Goal: Task Accomplishment & Management: Manage account settings

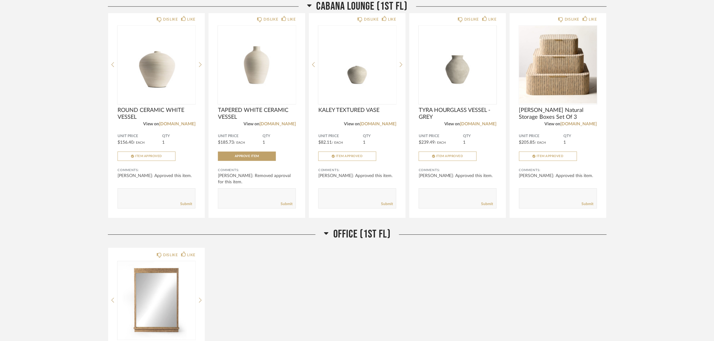
scroll to position [608, 0]
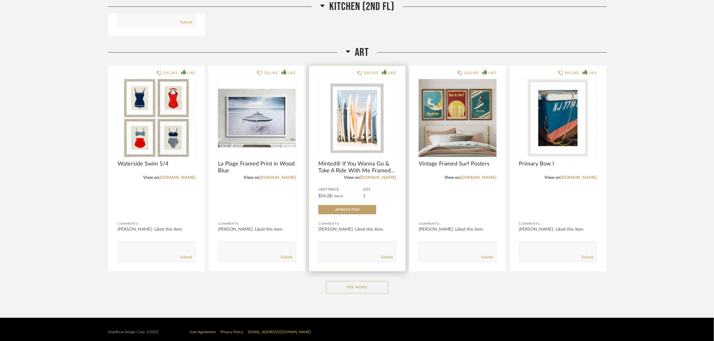
scroll to position [1980, 0]
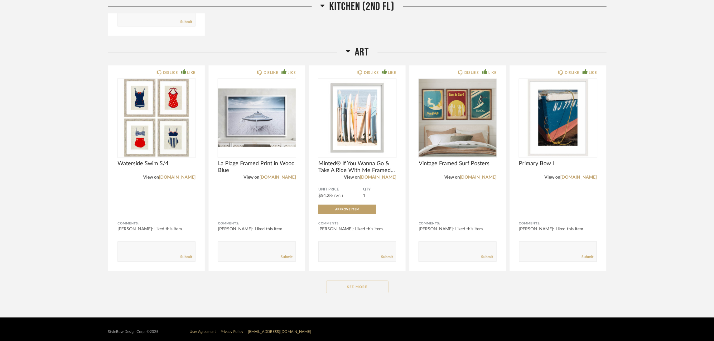
click at [354, 281] on button "See More" at bounding box center [357, 287] width 62 height 12
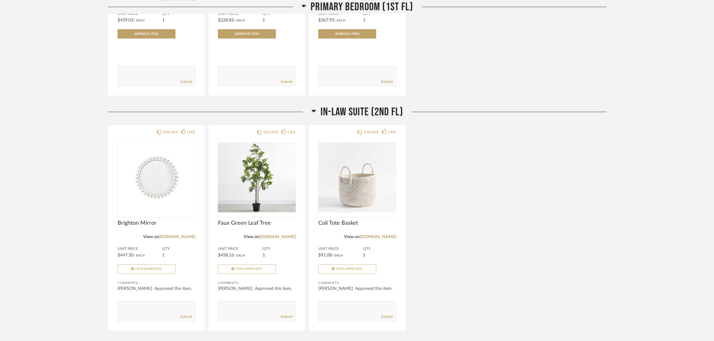
scroll to position [1208, 0]
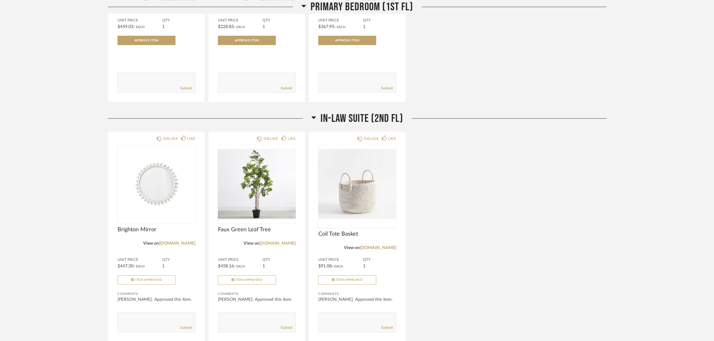
click at [467, 174] on div "DISLIKE LIKE Brighton Mirror View on [DOMAIN_NAME] Unit Price $447.30 / Each QT…" at bounding box center [357, 237] width 499 height 211
click at [493, 132] on div "DISLIKE LIKE Brighton Mirror View on [DOMAIN_NAME] Unit Price $447.30 / Each QT…" at bounding box center [357, 237] width 499 height 211
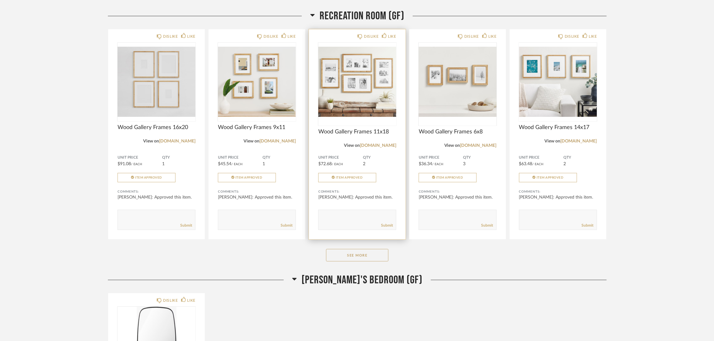
scroll to position [94, 0]
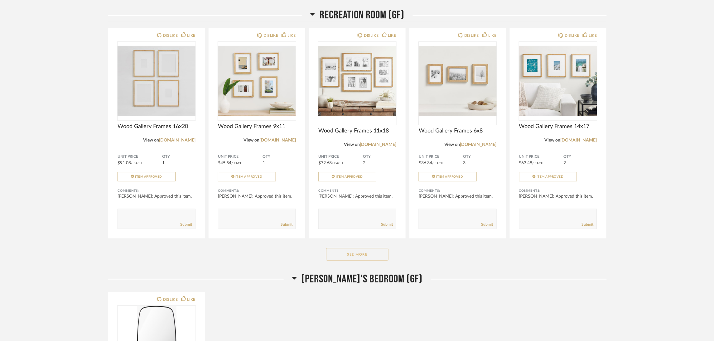
click at [337, 251] on button "See More" at bounding box center [357, 254] width 62 height 12
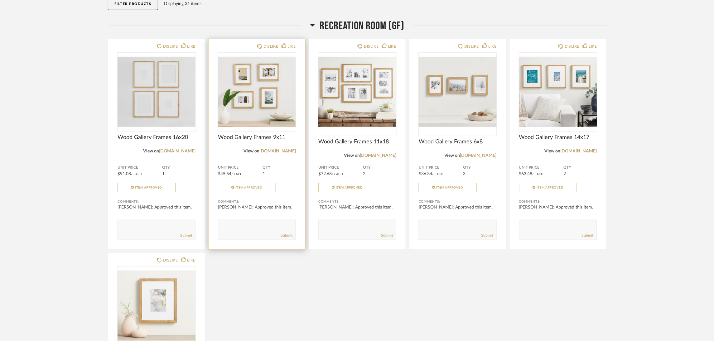
scroll to position [0, 0]
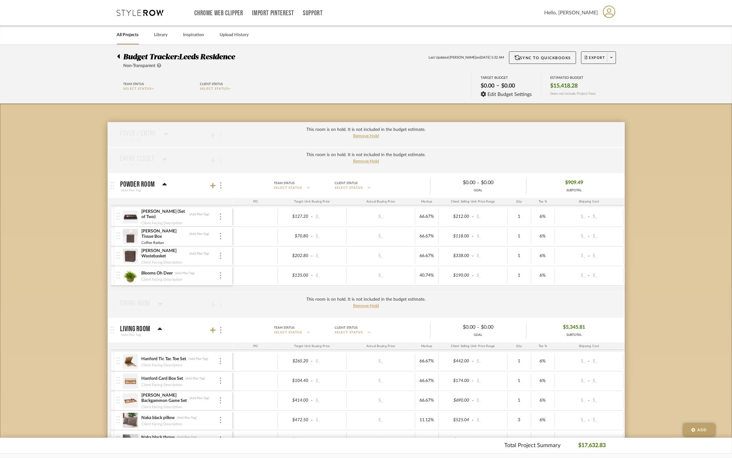
click at [152, 10] on icon at bounding box center [140, 13] width 47 height 6
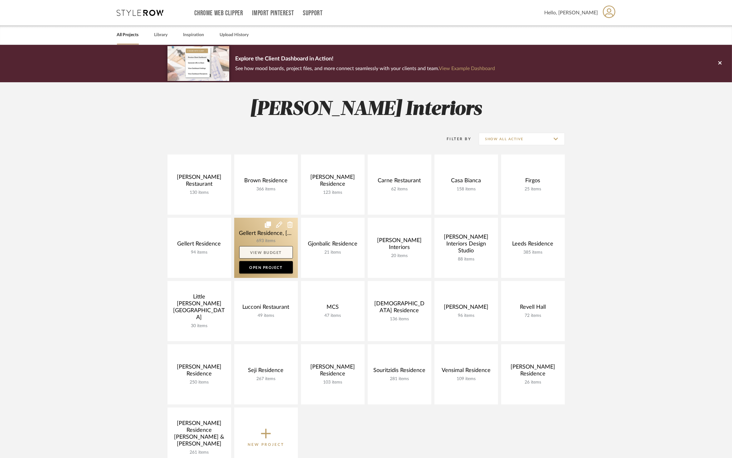
click at [266, 252] on link "View Budget" at bounding box center [266, 252] width 54 height 12
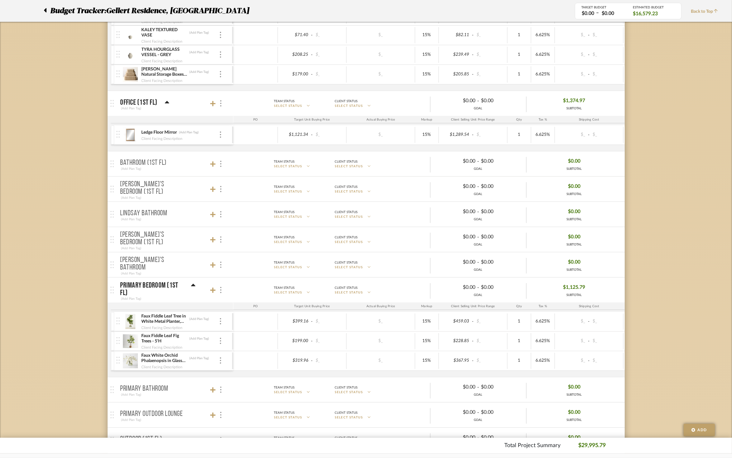
scroll to position [686, 0]
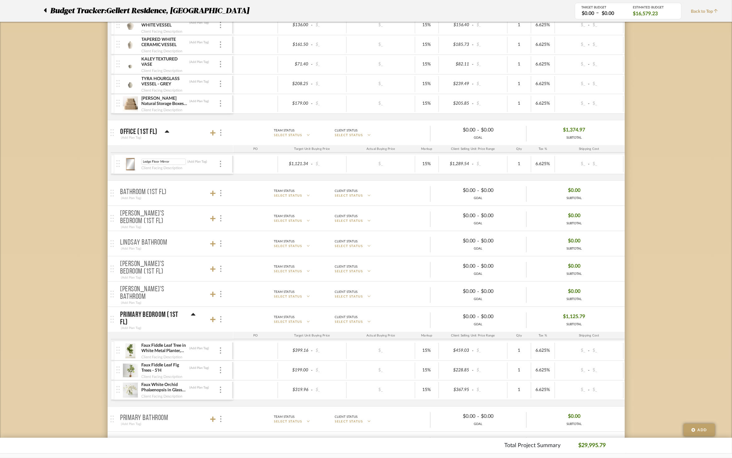
click at [132, 166] on img at bounding box center [130, 164] width 15 height 15
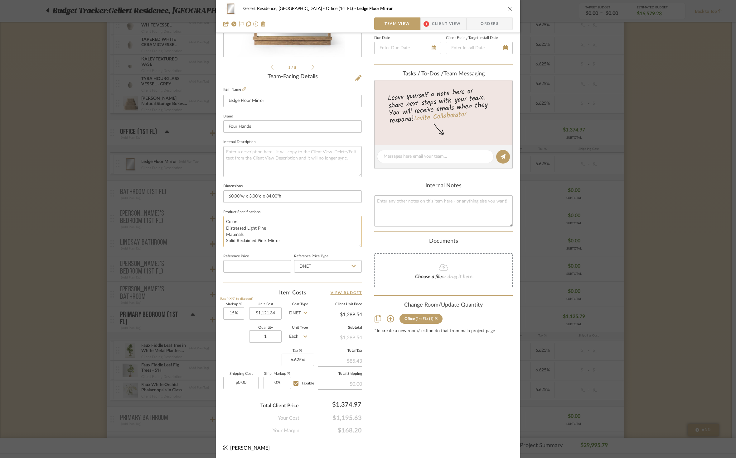
scroll to position [122, 0]
click at [503, 11] on div "Gellert Residence, Long Beach Township Office (1st FL) Ledge Floor Mirror" at bounding box center [367, 8] width 289 height 12
click at [509, 11] on icon "close" at bounding box center [509, 8] width 5 height 5
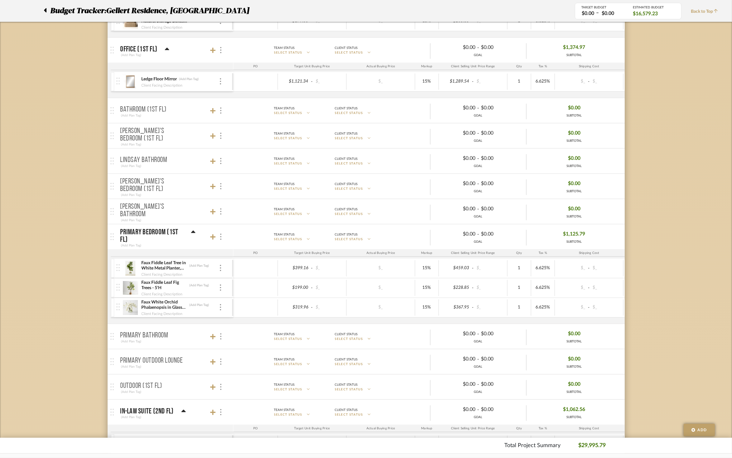
scroll to position [811, 0]
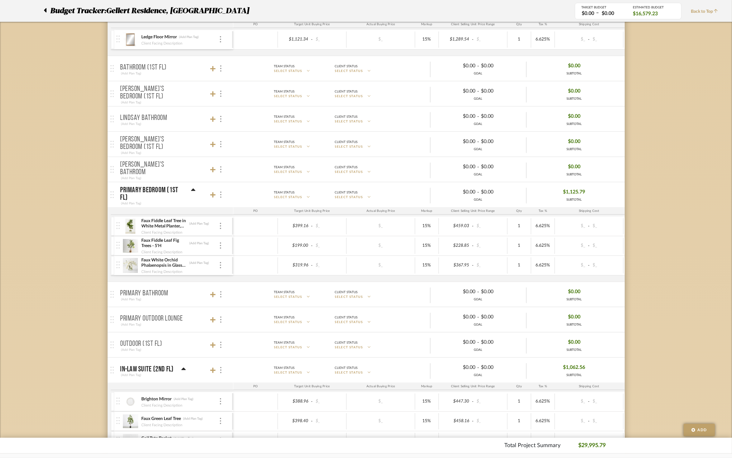
click at [125, 234] on img at bounding box center [130, 226] width 15 height 15
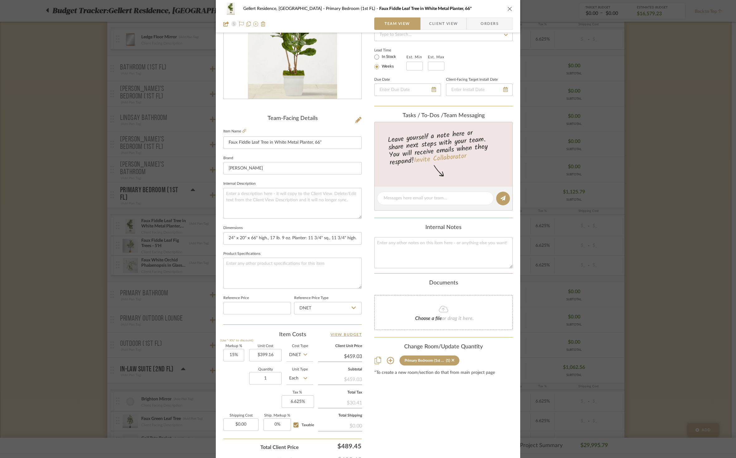
scroll to position [122, 0]
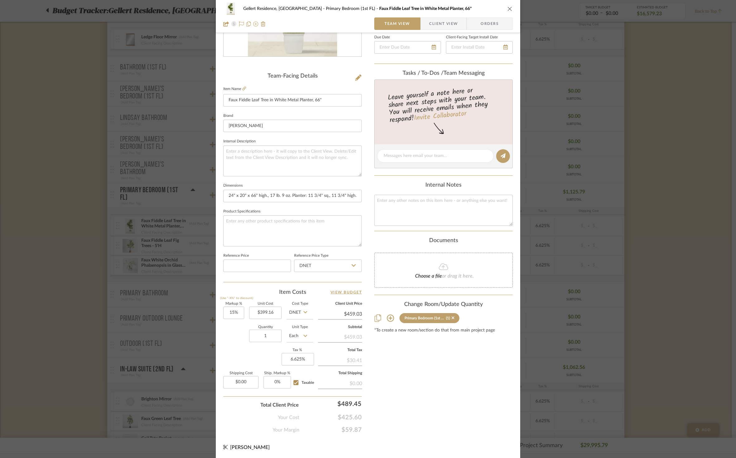
click at [513, 7] on div "Gellert Residence, Long Beach Township Primary Bedroom (1st FL) Faux Fiddle Lea…" at bounding box center [368, 16] width 304 height 33
click at [504, 11] on div "Gellert Residence, Long Beach Township Primary Bedroom (1st FL) Faux Fiddle Lea…" at bounding box center [367, 8] width 289 height 12
click at [507, 9] on icon "close" at bounding box center [509, 8] width 5 height 5
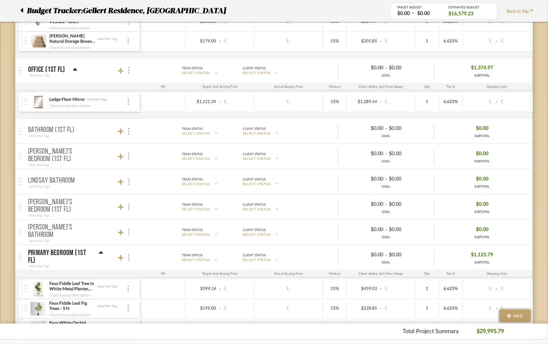
scroll to position [0, 0]
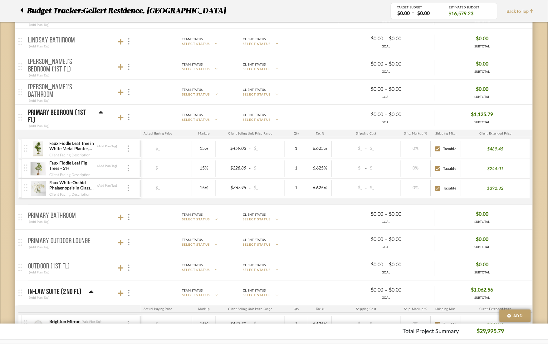
click at [31, 148] on img at bounding box center [38, 148] width 15 height 15
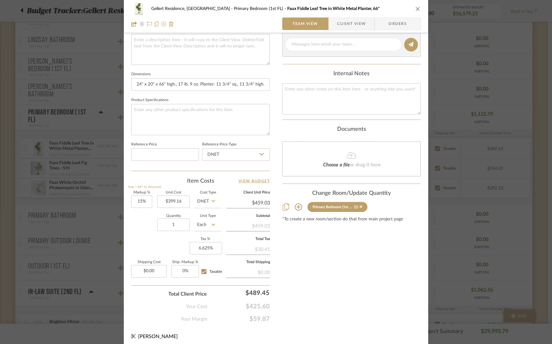
click at [308, 258] on div "Content here copies to Client View - confirm visibility there. Show in Client D…" at bounding box center [351, 65] width 138 height 513
click at [262, 288] on input "489.45" at bounding box center [241, 292] width 62 height 12
click at [265, 288] on input "489.45" at bounding box center [241, 292] width 62 height 12
click at [269, 289] on input "489.45" at bounding box center [241, 292] width 62 height 12
click at [334, 251] on div "Content here copies to Client View - confirm visibility there. Show in Client D…" at bounding box center [351, 65] width 138 height 513
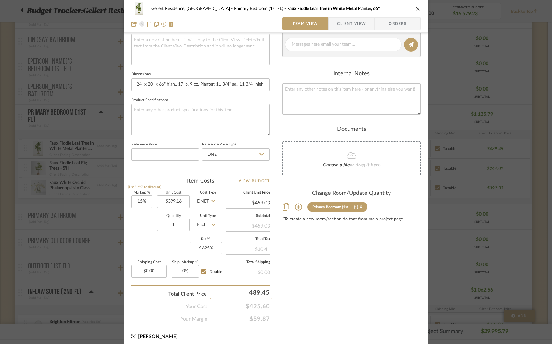
click at [257, 287] on input "489.45" at bounding box center [241, 292] width 62 height 12
click at [305, 287] on div "Content here copies to Client View - confirm visibility there. Show in Client D…" at bounding box center [351, 65] width 138 height 513
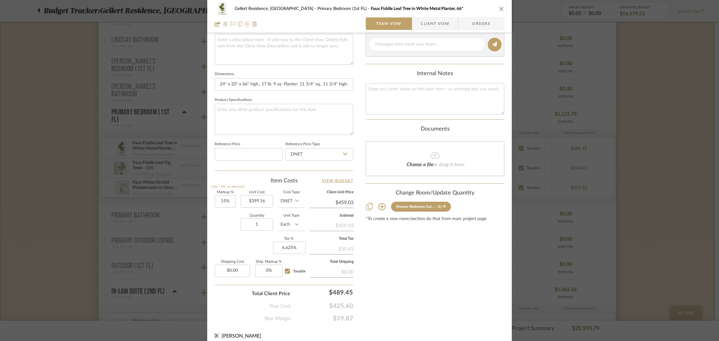
click at [495, 7] on div "Gellert Residence, Long Beach Township Primary Bedroom (1st FL) Faux Fiddle Lea…" at bounding box center [359, 8] width 289 height 12
click at [500, 10] on icon "close" at bounding box center [501, 8] width 5 height 5
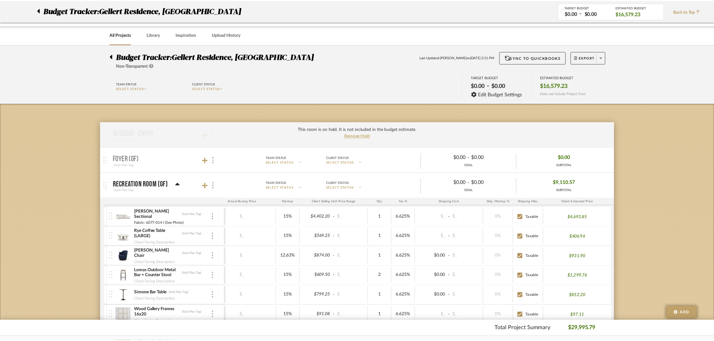
scroll to position [889, 0]
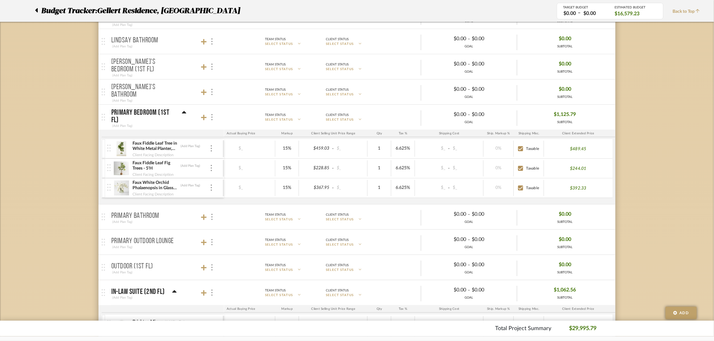
click at [38, 8] on div at bounding box center [38, 10] width 7 height 11
click at [38, 10] on div at bounding box center [38, 10] width 7 height 11
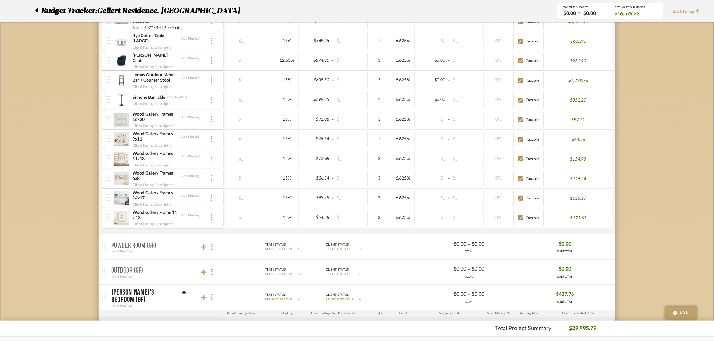
scroll to position [140, 0]
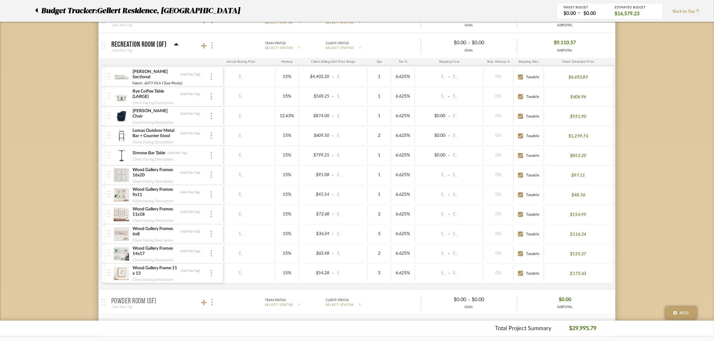
click at [36, 10] on icon at bounding box center [36, 10] width 2 height 4
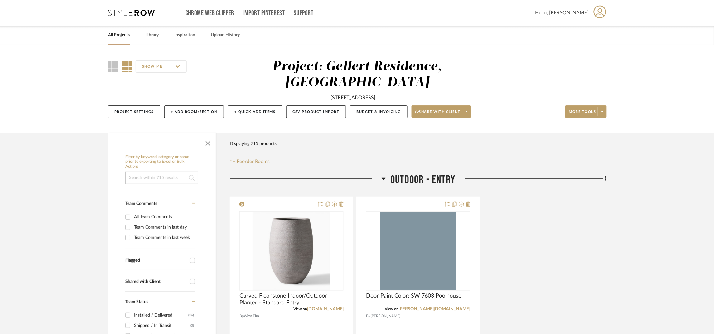
click at [127, 13] on icon at bounding box center [131, 13] width 47 height 6
